Goal: Task Accomplishment & Management: Complete application form

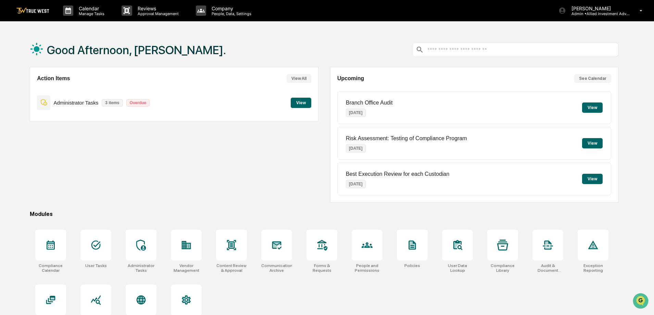
click at [301, 101] on button "View" at bounding box center [301, 103] width 21 height 10
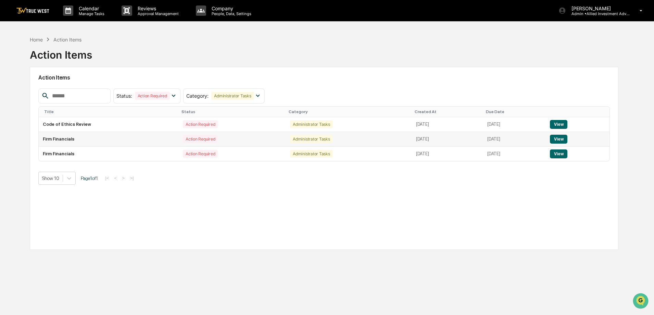
click at [567, 138] on button "View" at bounding box center [558, 139] width 17 height 9
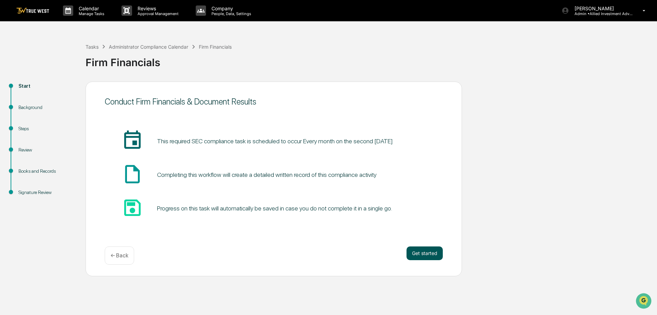
click at [426, 254] on button "Get started" at bounding box center [425, 253] width 36 height 14
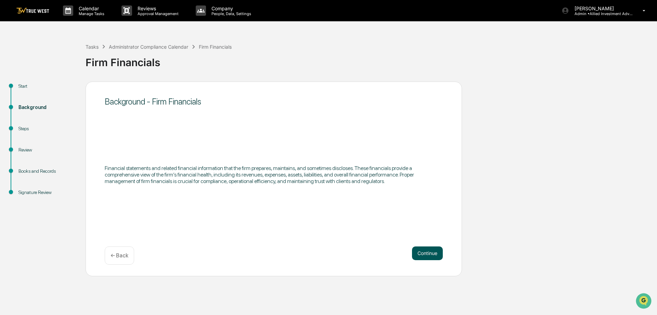
click at [435, 251] on button "Continue" at bounding box center [427, 253] width 31 height 14
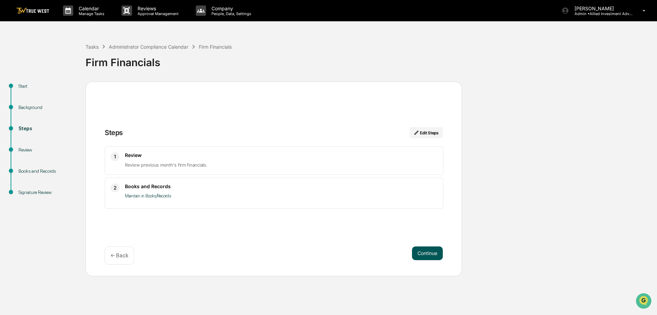
click at [426, 251] on button "Continue" at bounding box center [427, 253] width 31 height 14
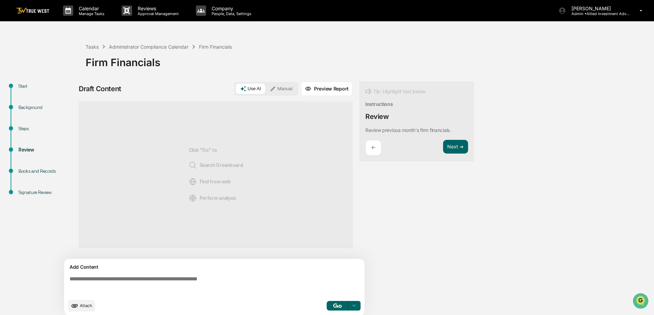
click at [283, 89] on button "Manual" at bounding box center [281, 89] width 31 height 10
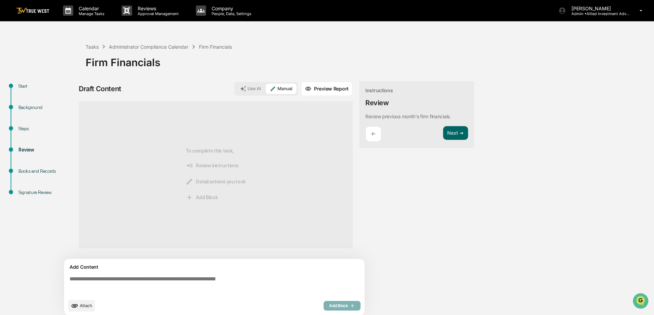
click at [127, 279] on textarea at bounding box center [216, 285] width 298 height 25
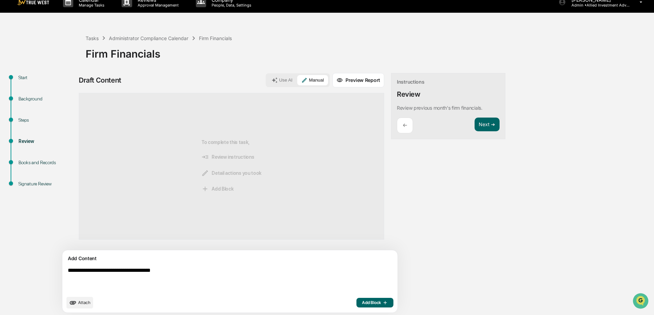
scroll to position [11, 0]
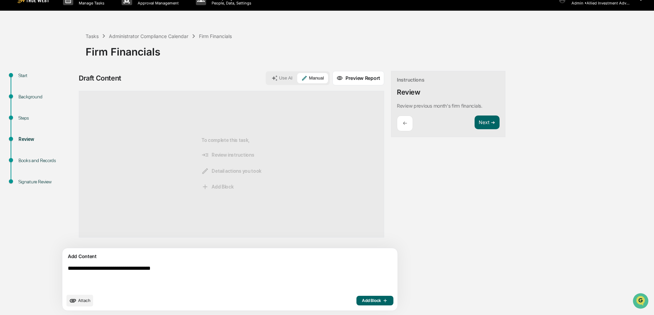
type textarea "**********"
click at [362, 300] on span "Add Block" at bounding box center [375, 300] width 26 height 5
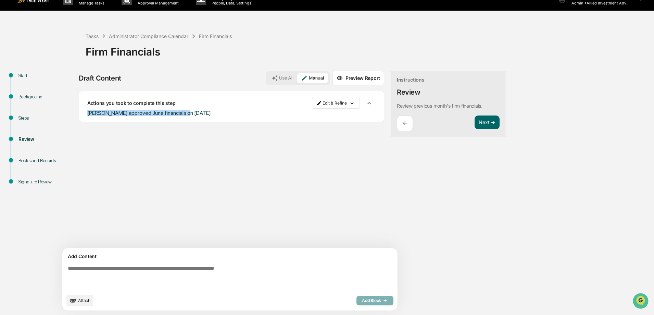
drag, startPoint x: 85, startPoint y: 111, endPoint x: 191, endPoint y: 114, distance: 105.5
click at [191, 114] on div "Actions you took to complete this step Edit & Refine Gary approved June financi…" at bounding box center [231, 106] width 305 height 31
copy span "Gary approved June financials on 8/13/25"
click at [475, 122] on button "Next ➔" at bounding box center [487, 122] width 25 height 14
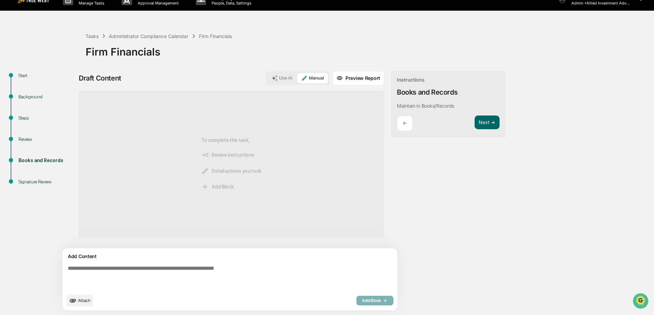
click at [126, 267] on textarea at bounding box center [214, 277] width 298 height 30
paste textarea "**********"
type textarea "**********"
click at [362, 299] on span "Add Block" at bounding box center [375, 300] width 26 height 5
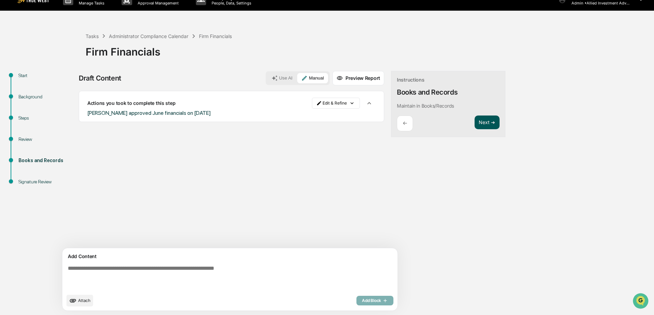
click at [475, 124] on button "Next ➔" at bounding box center [487, 122] width 25 height 14
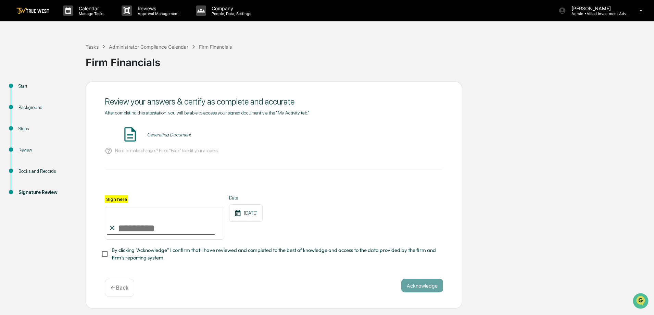
scroll to position [0, 0]
click at [398, 134] on button "VIEW" at bounding box center [404, 135] width 45 height 12
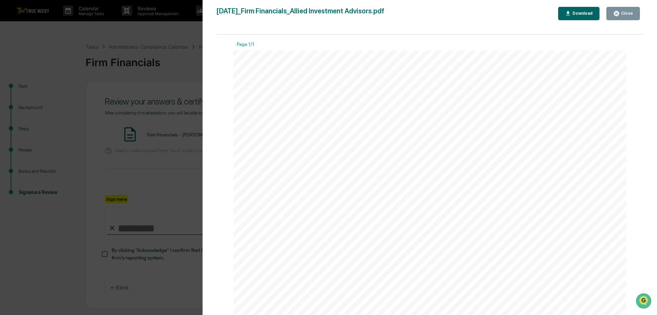
click at [619, 11] on icon "button" at bounding box center [616, 13] width 5 height 5
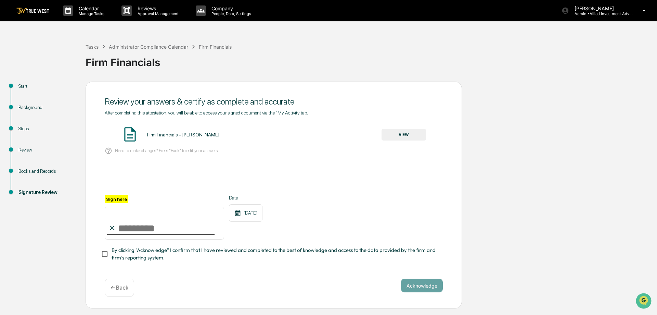
click at [134, 227] on input "Sign here" at bounding box center [165, 222] width 120 height 33
type input "**********"
click at [423, 286] on button "Acknowledge" at bounding box center [422, 285] width 42 height 14
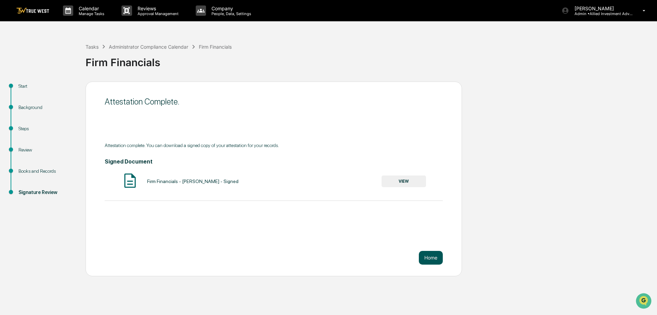
click at [435, 257] on button "Home" at bounding box center [431, 258] width 24 height 14
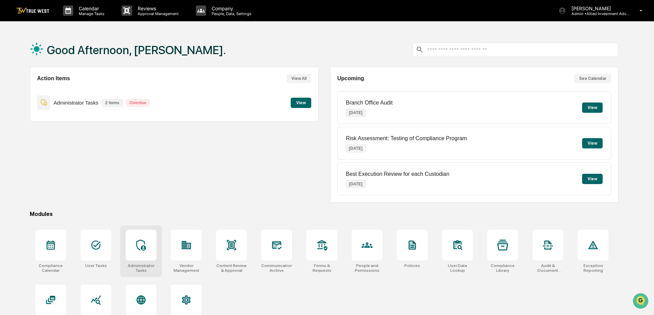
click at [140, 248] on icon at bounding box center [141, 244] width 11 height 11
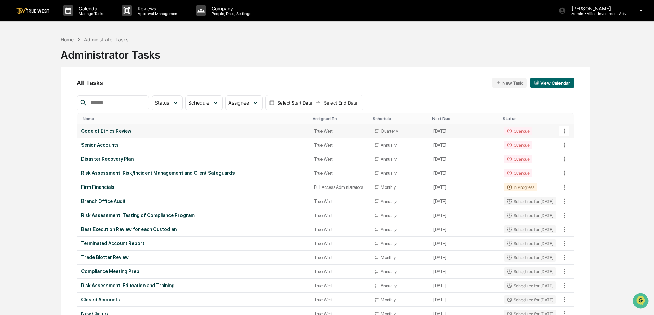
click at [122, 130] on div "Code of Ethics Review" at bounding box center [193, 130] width 225 height 5
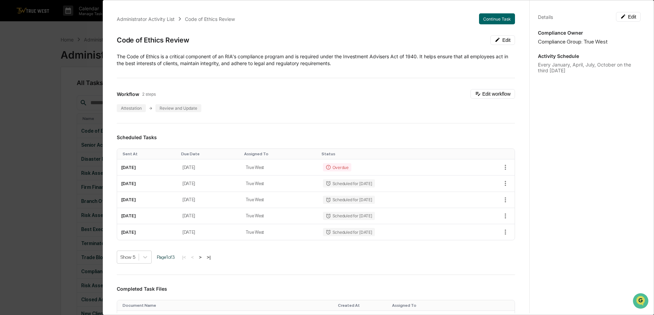
click at [25, 59] on div "Administrator Activity List Code of Ethics Review Continue Task Code of Ethics …" at bounding box center [327, 157] width 654 height 315
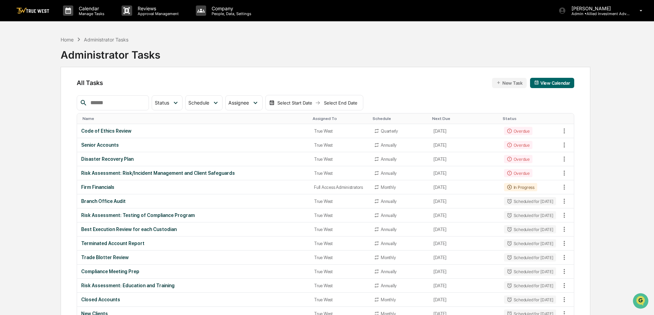
click at [27, 9] on img at bounding box center [32, 11] width 33 height 7
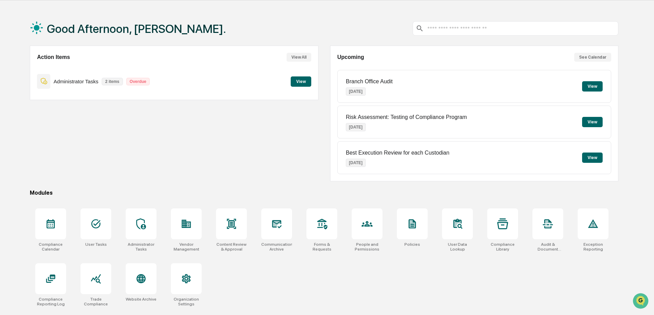
scroll to position [33, 0]
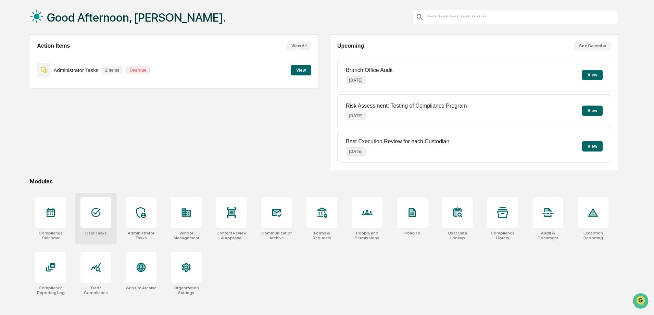
click at [96, 201] on div at bounding box center [95, 212] width 31 height 31
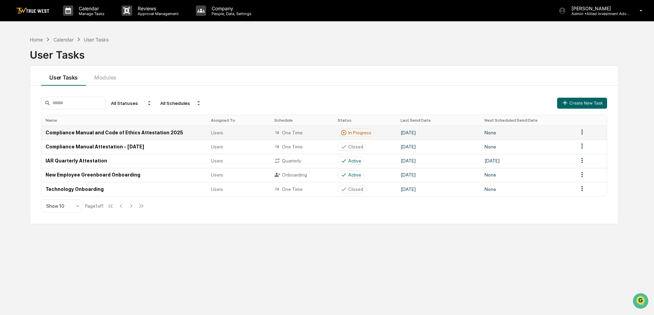
click at [581, 131] on html "Calendar Manage Tasks Reviews Approval Management Company People, Data, Setting…" at bounding box center [327, 157] width 654 height 315
click at [98, 133] on html "Calendar Manage Tasks Reviews Approval Management Company People, Data, Setting…" at bounding box center [328, 157] width 657 height 315
click at [103, 131] on td "Compliance Manual and Code of Ethics Attestation 2025" at bounding box center [123, 132] width 165 height 14
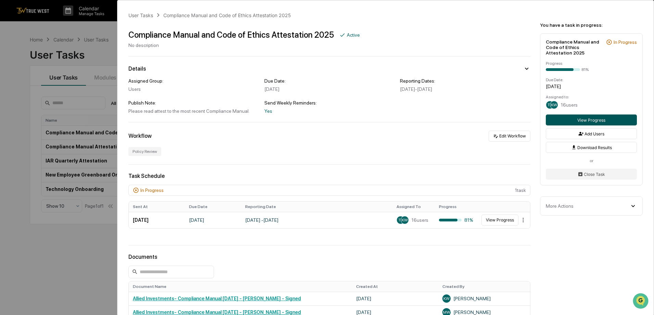
click at [579, 120] on button "View Progress" at bounding box center [591, 119] width 91 height 11
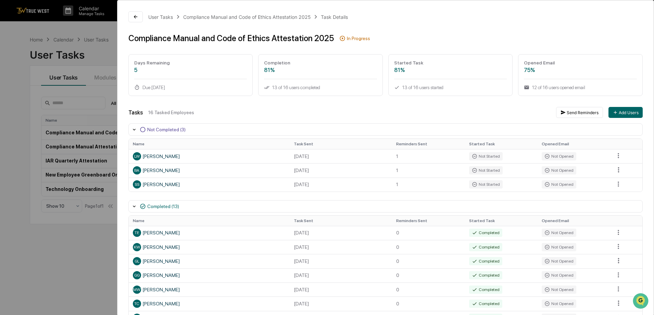
click at [65, 267] on div "User Tasks Compliance Manual and Code of Ethics Attestation 2025 Task Details C…" at bounding box center [327, 157] width 654 height 315
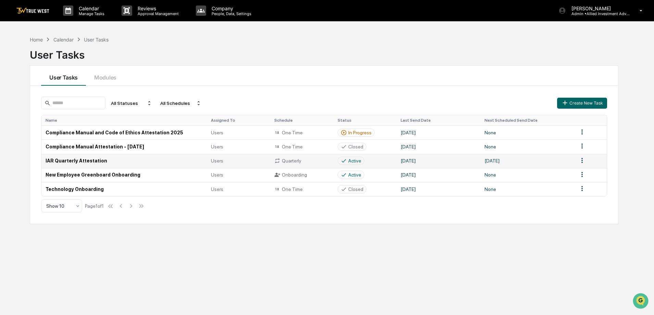
click at [219, 160] on span "Users" at bounding box center [217, 160] width 12 height 5
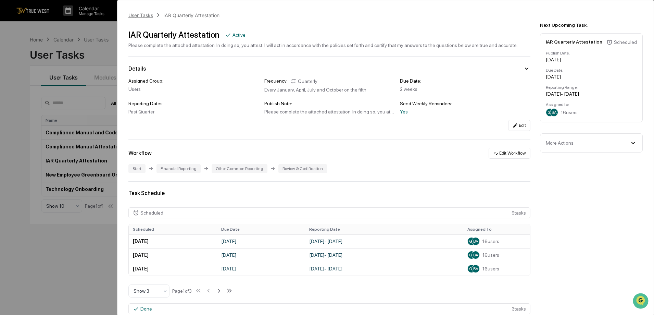
click at [136, 15] on div "User Tasks" at bounding box center [140, 15] width 25 height 6
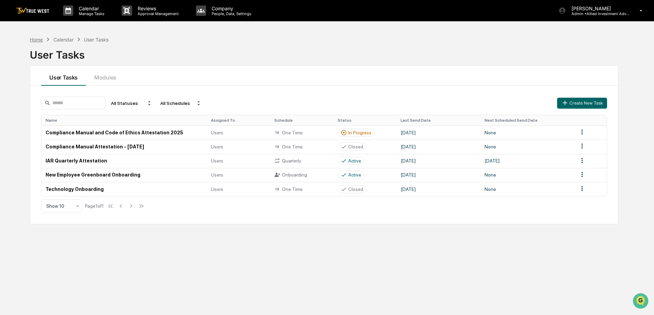
click at [30, 40] on div "Home" at bounding box center [36, 40] width 13 height 6
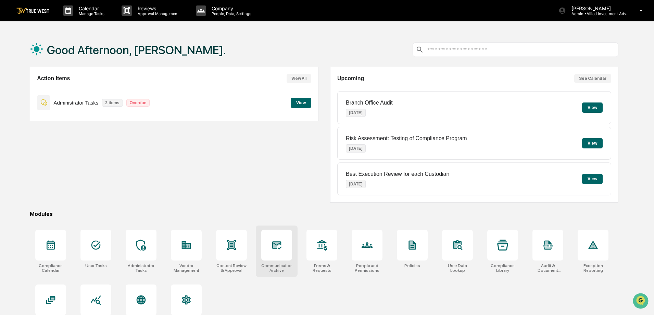
click at [279, 250] on icon at bounding box center [276, 244] width 11 height 11
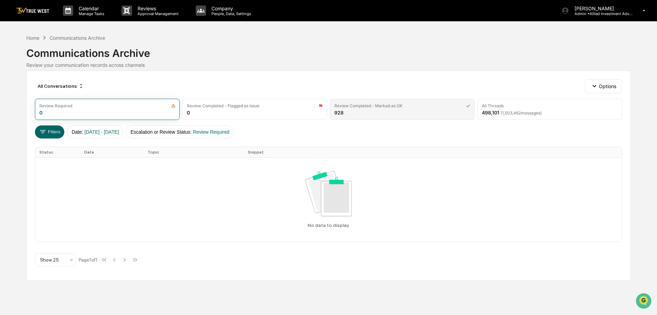
click at [397, 110] on div "Review Completed - Marked as OK 928" at bounding box center [402, 109] width 145 height 21
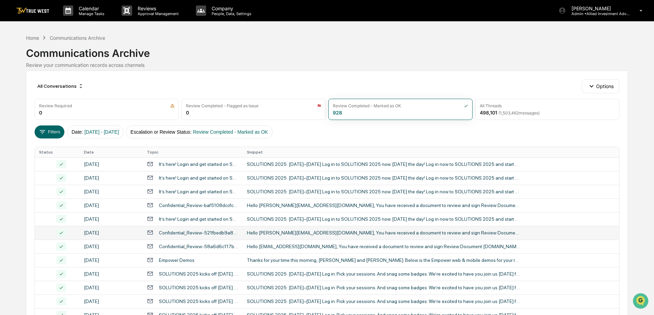
click at [362, 234] on div "He‌llo [PERSON_NAME][EMAIL_ADDRESS][DOMAIN_NAME], Yo‌u h‌ave rece‌ived a doc‌um…" at bounding box center [384, 232] width 274 height 5
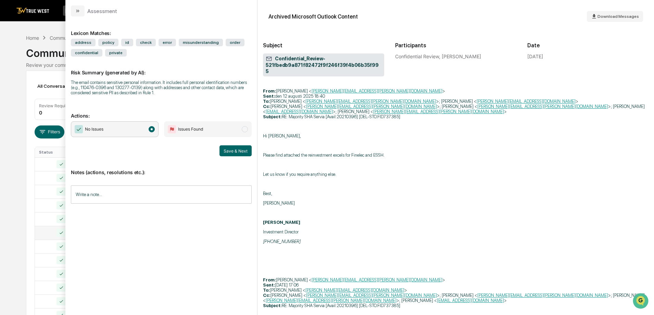
scroll to position [1543, 0]
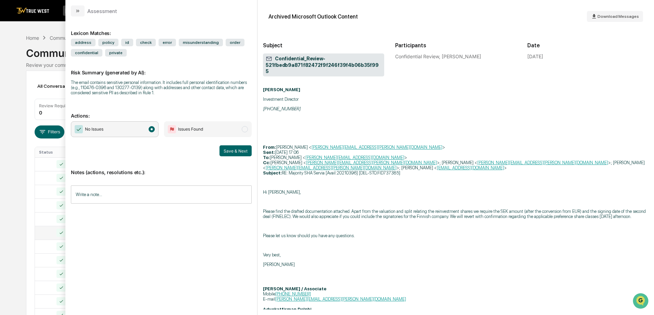
click at [12, 101] on div "Calendar Manage Tasks Reviews Approval Management Company People, Data, Setting…" at bounding box center [327, 269] width 654 height 539
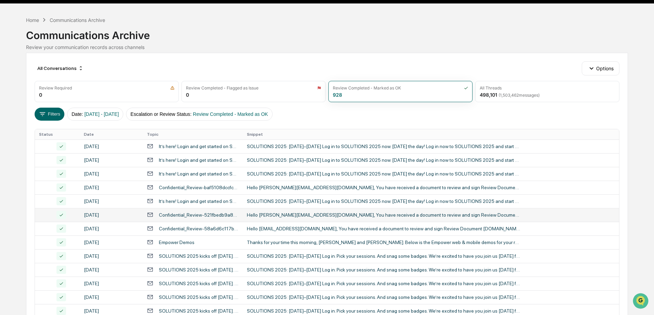
scroll to position [34, 0]
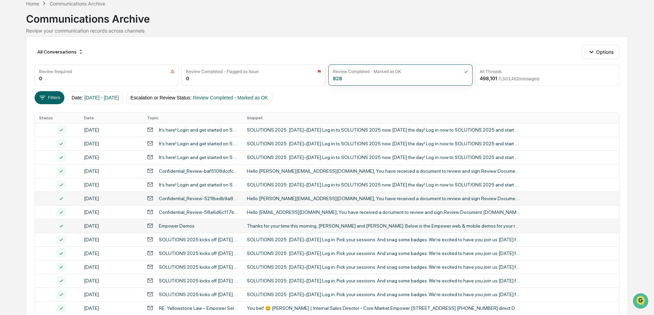
click at [335, 227] on div "Thanks for your time this morning, Shane and Tanis. Below is the Empower web & …" at bounding box center [384, 225] width 274 height 5
click at [5, 136] on div "Calendar Manage Tasks Reviews Approval Management Company People, Data, Setting…" at bounding box center [327, 235] width 654 height 539
click at [39, 7] on div "Home Communications Archive Communications Archive Review your communication re…" at bounding box center [327, 17] width 602 height 34
click at [33, 4] on div "Home" at bounding box center [32, 4] width 13 height 6
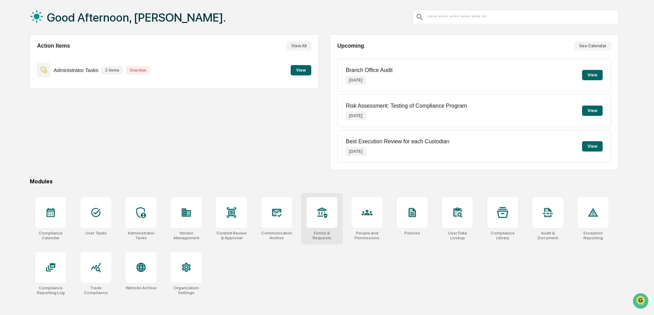
click at [321, 210] on icon at bounding box center [321, 212] width 11 height 11
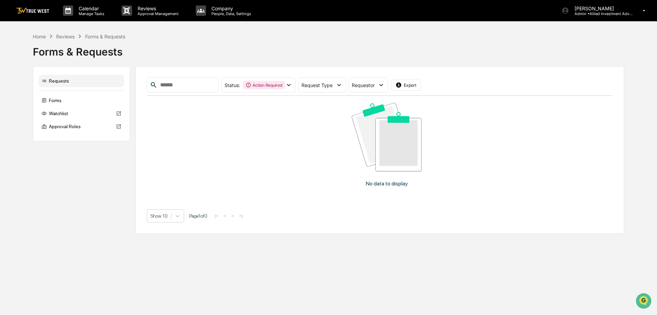
click at [38, 13] on img at bounding box center [32, 11] width 33 height 7
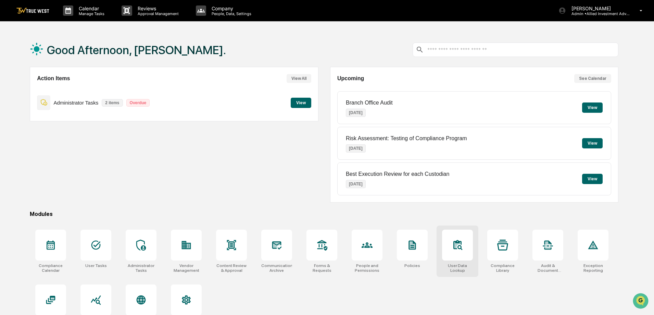
click at [464, 242] on div at bounding box center [457, 244] width 31 height 31
